Goal: Use online tool/utility: Utilize a website feature to perform a specific function

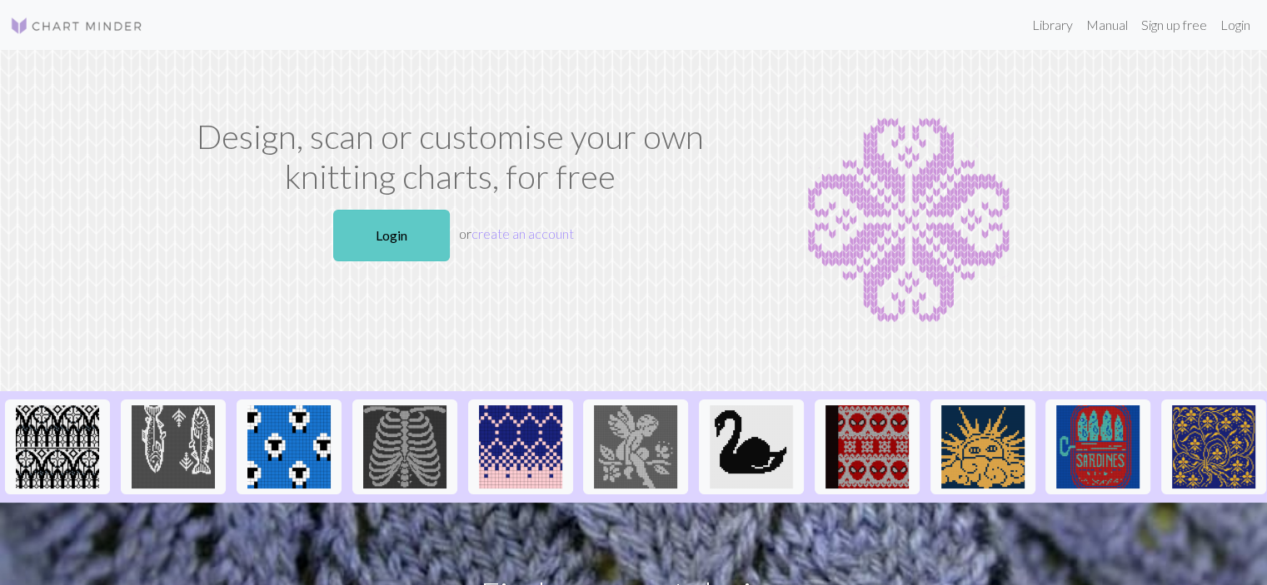
click at [353, 246] on link "Login" at bounding box center [391, 236] width 117 height 52
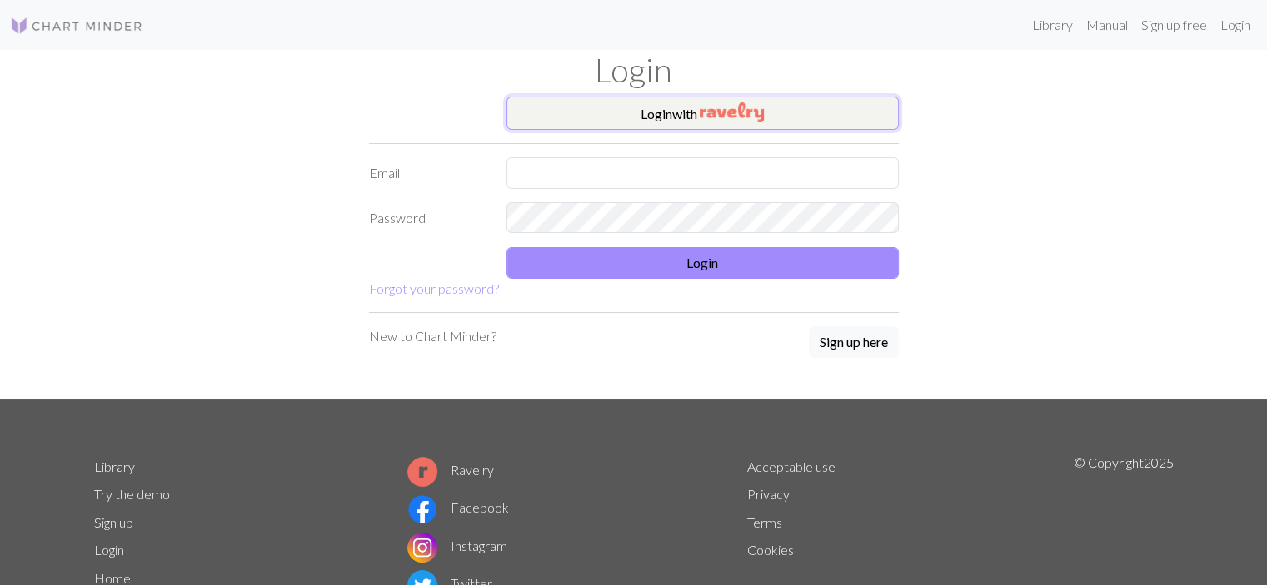
click at [753, 110] on img "button" at bounding box center [731, 112] width 64 height 20
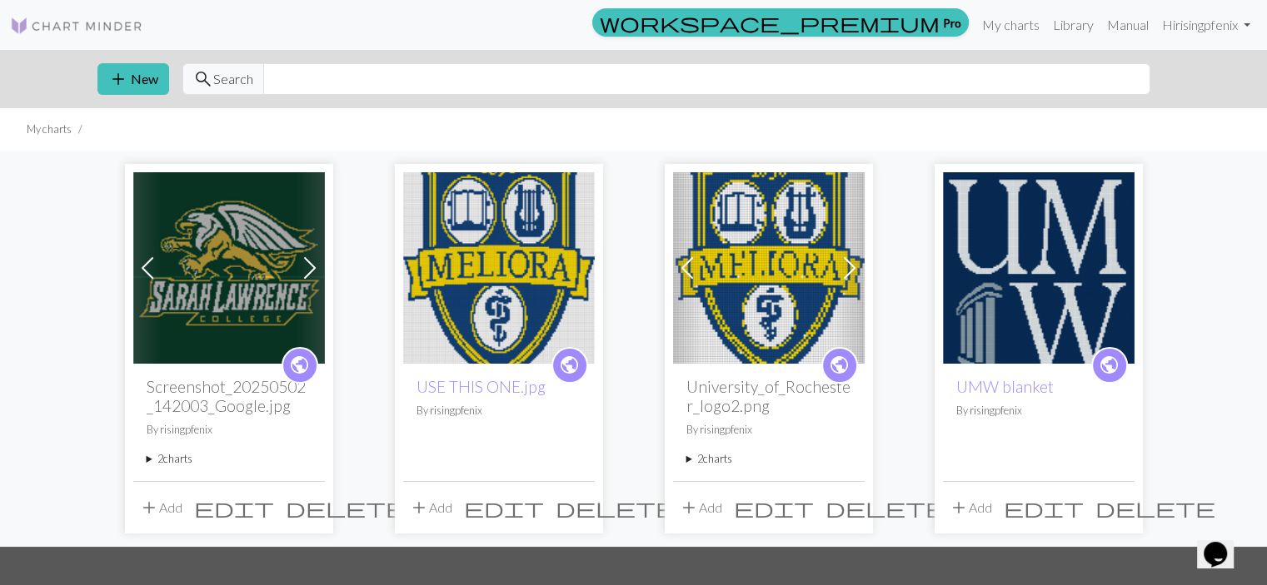
click at [256, 295] on img at bounding box center [229, 268] width 192 height 192
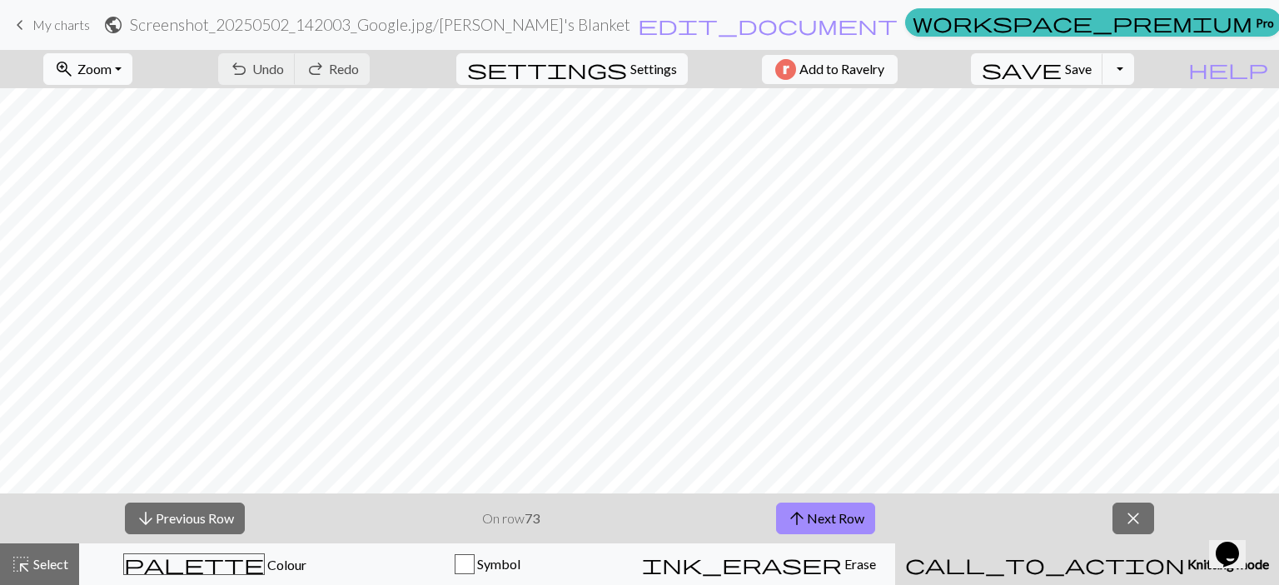
click at [74, 66] on span "zoom_in" at bounding box center [64, 68] width 20 height 23
click at [126, 108] on button "Fit all" at bounding box center [110, 105] width 132 height 27
click at [1092, 63] on span "Save" at bounding box center [1078, 69] width 27 height 16
click at [799, 525] on span "arrow_upward" at bounding box center [797, 518] width 20 height 23
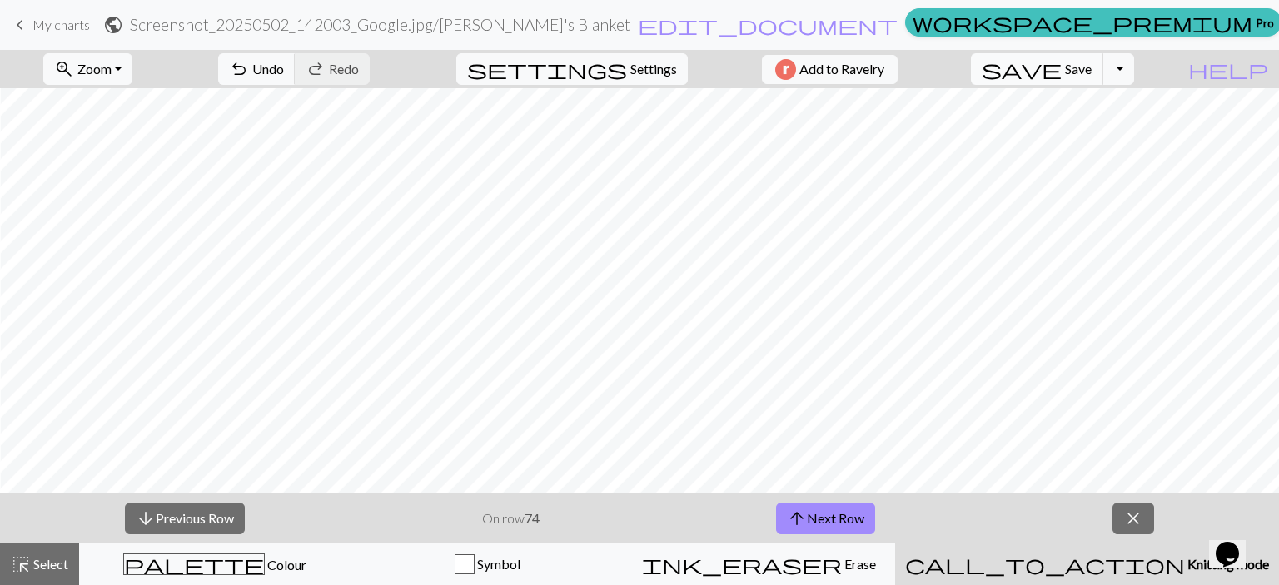
click at [1062, 69] on span "save" at bounding box center [1022, 68] width 80 height 23
click at [112, 67] on span "Zoom" at bounding box center [94, 69] width 34 height 16
click at [119, 96] on button "Fit all" at bounding box center [110, 105] width 132 height 27
click at [112, 70] on span "Zoom" at bounding box center [94, 69] width 34 height 16
click at [107, 103] on button "Fit all" at bounding box center [110, 105] width 132 height 27
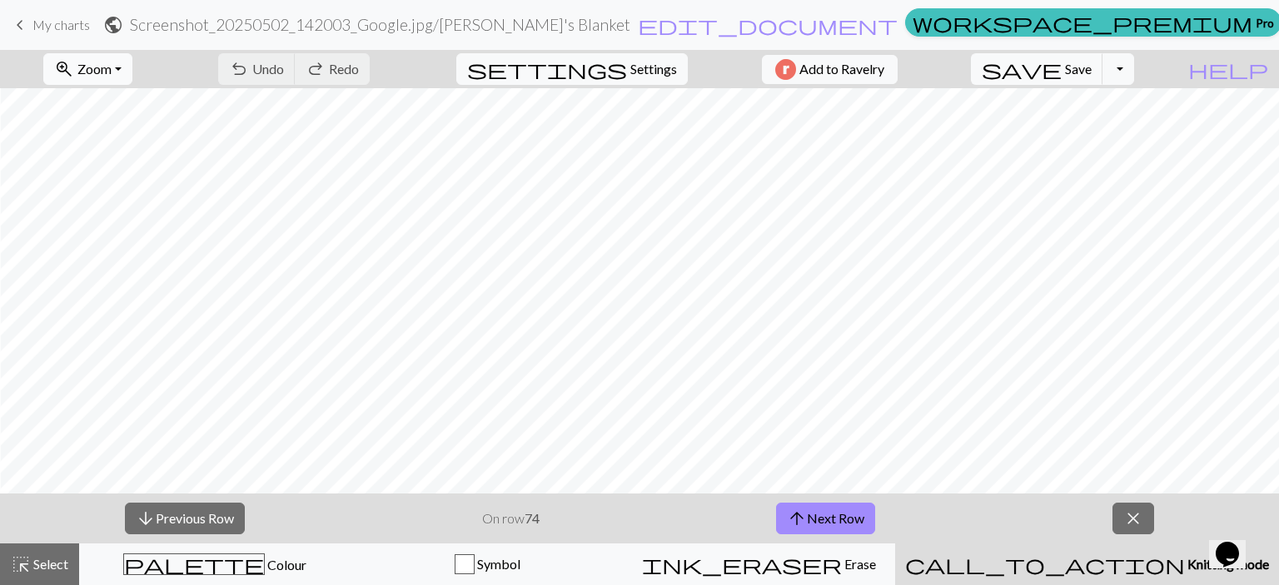
click at [112, 64] on span "Zoom" at bounding box center [94, 69] width 34 height 16
click at [131, 229] on button "100%" at bounding box center [110, 226] width 132 height 27
click at [1062, 66] on span "save" at bounding box center [1022, 68] width 80 height 23
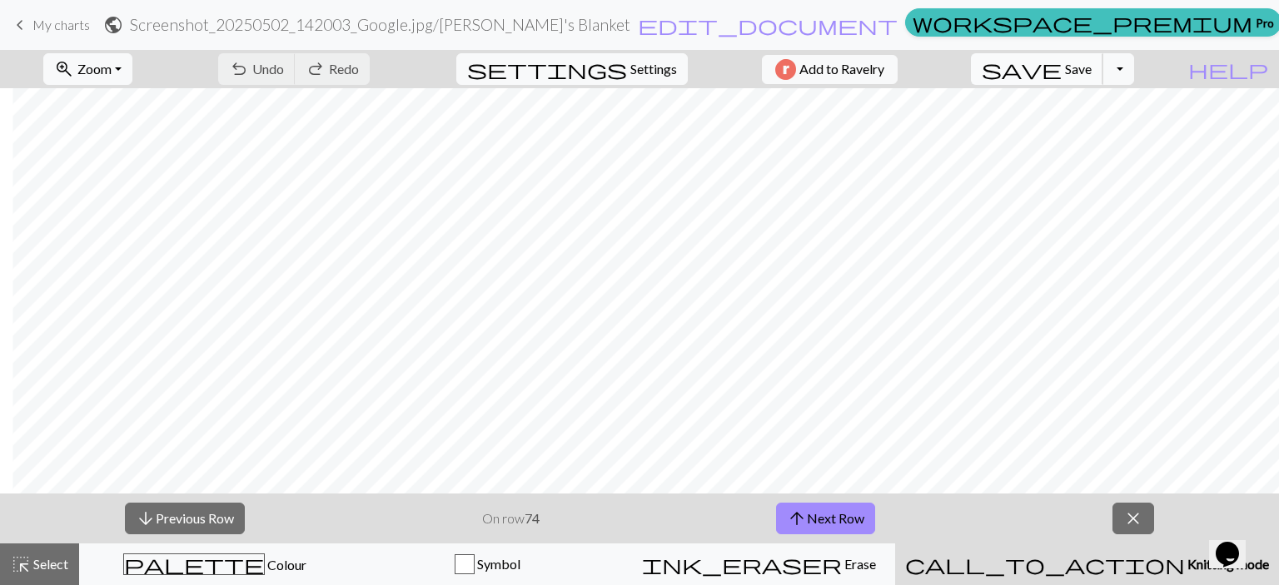
click at [1092, 72] on span "Save" at bounding box center [1078, 69] width 27 height 16
